Goal: Information Seeking & Learning: Learn about a topic

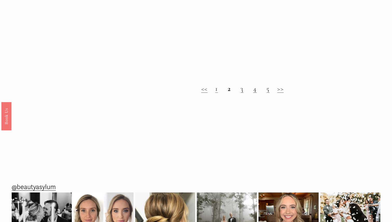
scroll to position [545, 0]
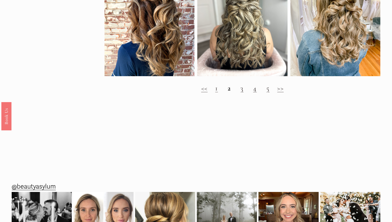
click at [242, 92] on link "3" at bounding box center [241, 88] width 3 height 9
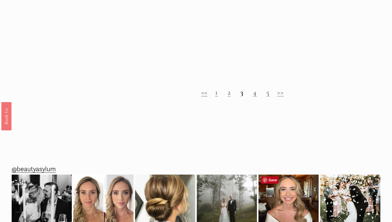
scroll to position [515, 0]
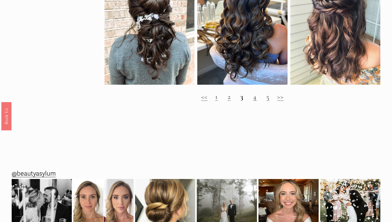
click at [255, 99] on link "4" at bounding box center [255, 96] width 4 height 9
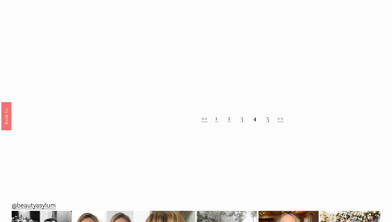
scroll to position [504, 0]
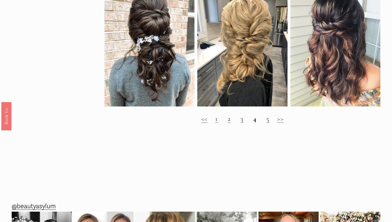
click at [270, 121] on link "5" at bounding box center [267, 118] width 3 height 9
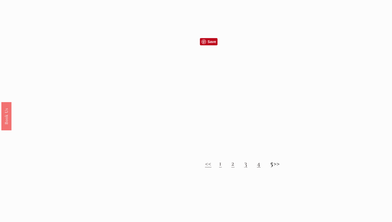
scroll to position [470, 0]
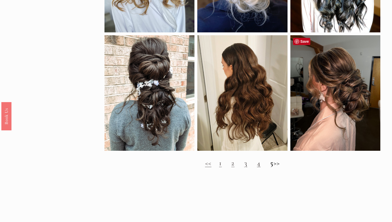
click at [352, 96] on div at bounding box center [336, 93] width 90 height 116
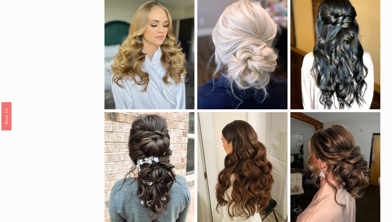
scroll to position [371, 0]
